Goal: Task Accomplishment & Management: Manage account settings

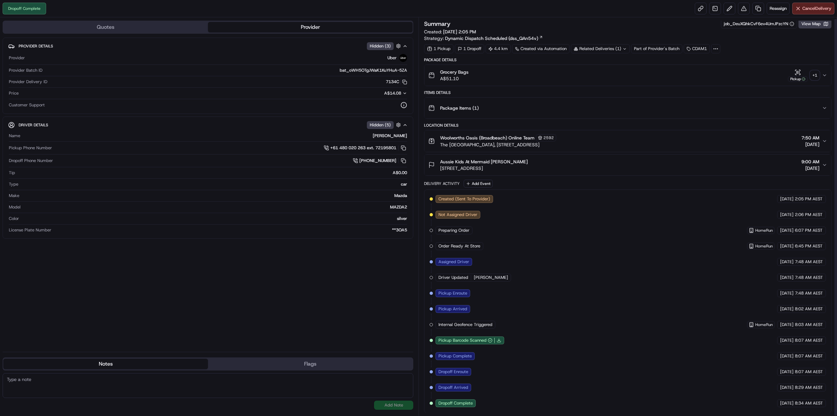
scroll to position [2, 0]
click at [819, 77] on div "Grocery Bags A$51.10 Pickup + 1" at bounding box center [625, 74] width 394 height 13
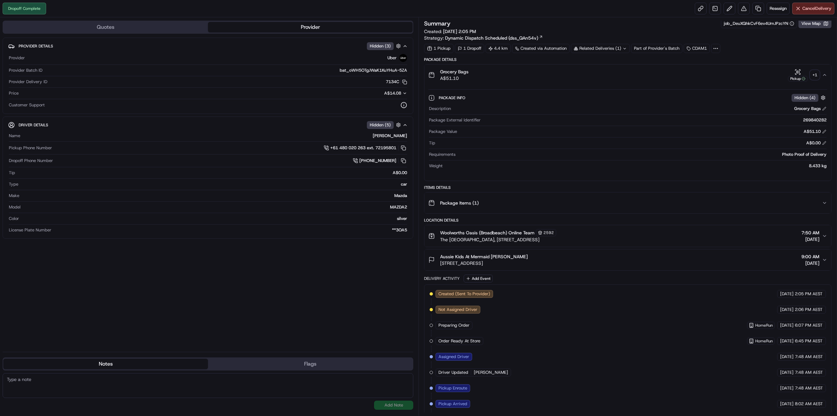
click at [815, 74] on div "+ 1" at bounding box center [814, 74] width 9 height 9
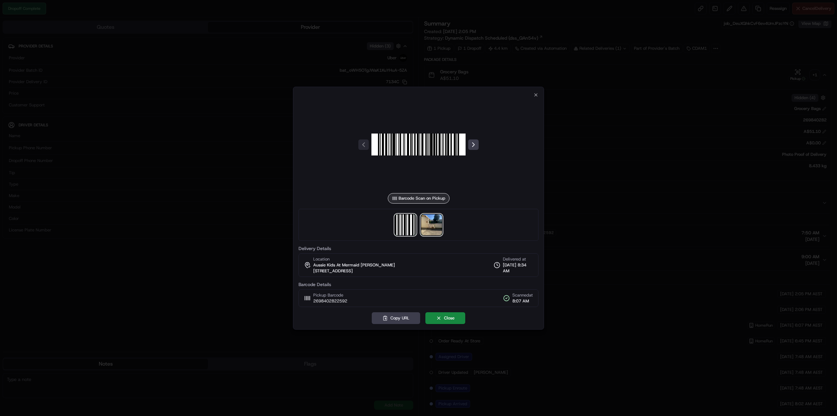
click at [430, 216] on img at bounding box center [431, 224] width 21 height 21
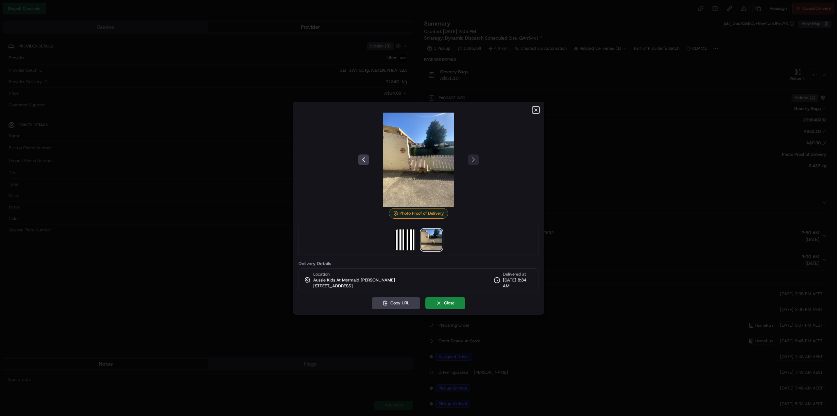
click at [535, 108] on icon "button" at bounding box center [535, 109] width 5 height 5
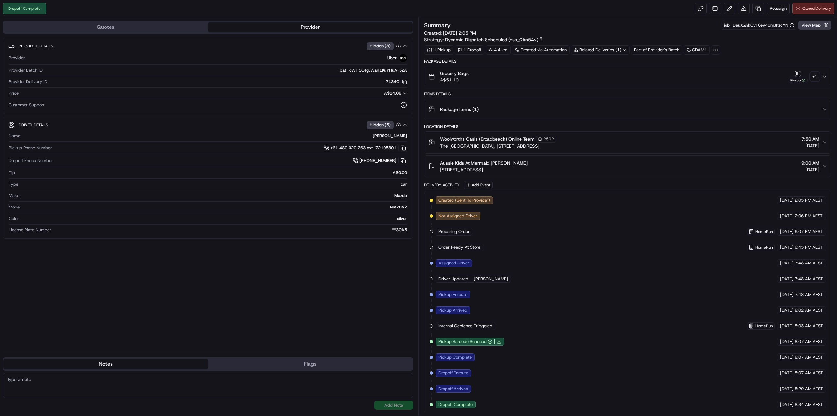
click at [818, 80] on div "+ 1" at bounding box center [814, 76] width 9 height 9
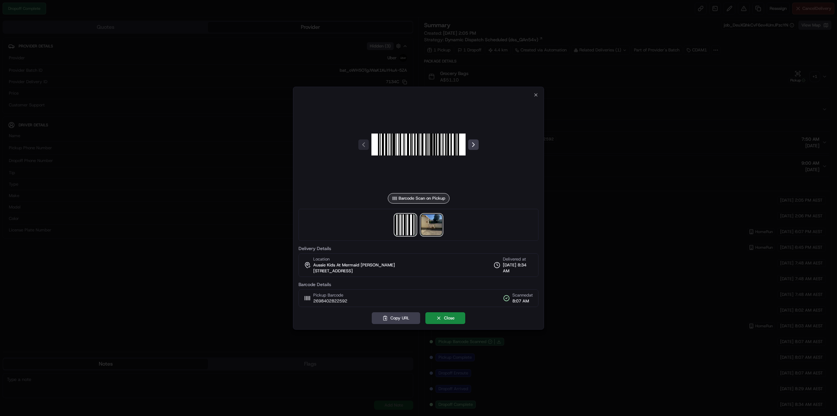
click at [434, 228] on img at bounding box center [431, 224] width 21 height 21
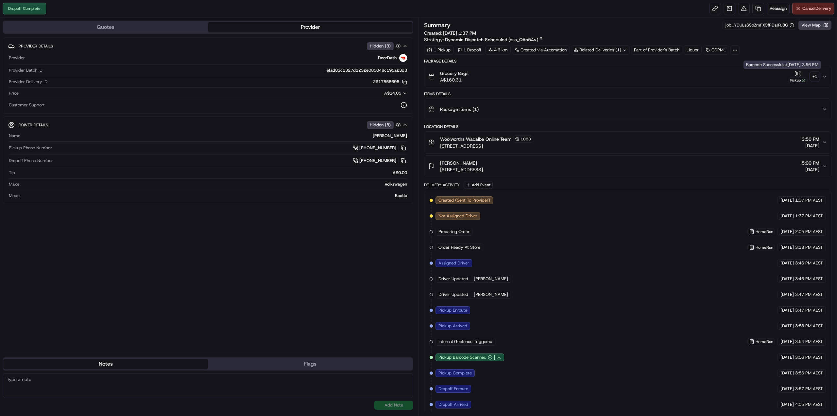
click at [812, 75] on div "+ 1" at bounding box center [814, 76] width 9 height 9
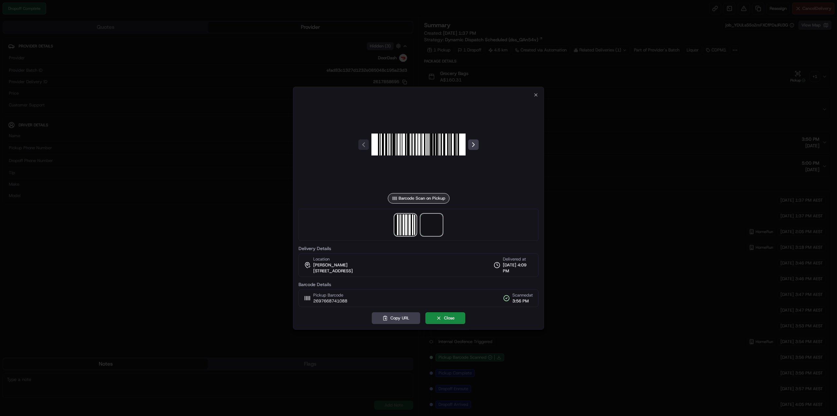
click at [434, 231] on span at bounding box center [431, 224] width 21 height 21
